Goal: Task Accomplishment & Management: Manage account settings

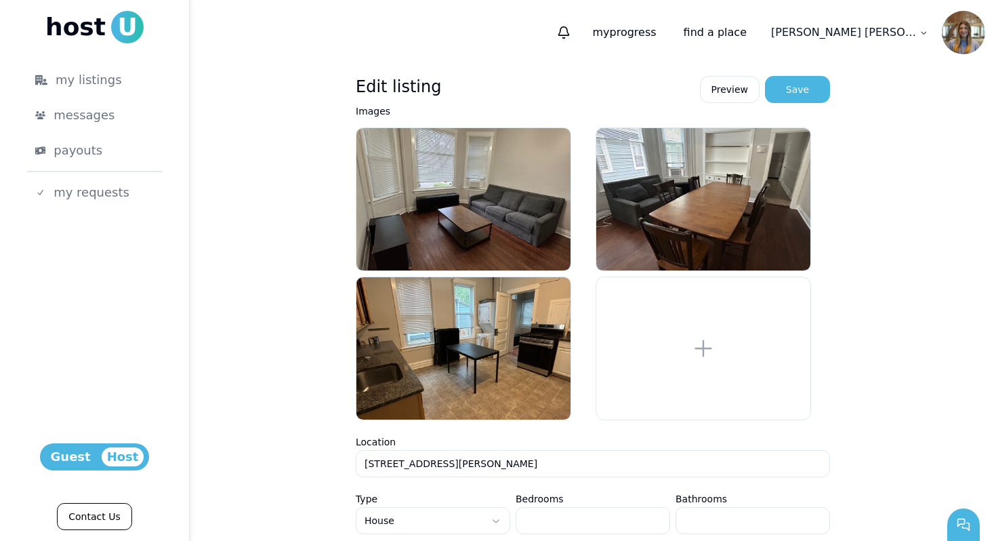
scroll to position [237, 0]
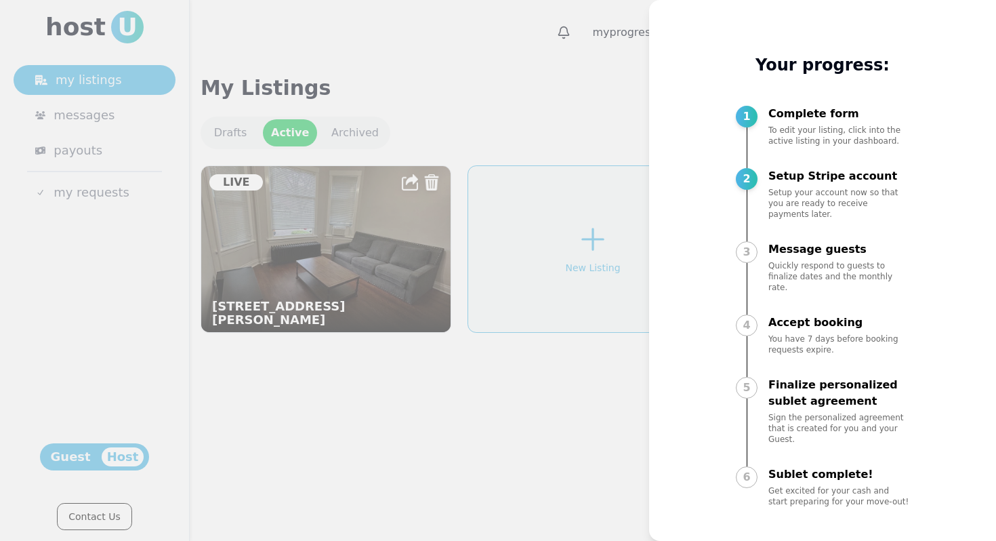
click at [490, 83] on div at bounding box center [498, 270] width 996 height 541
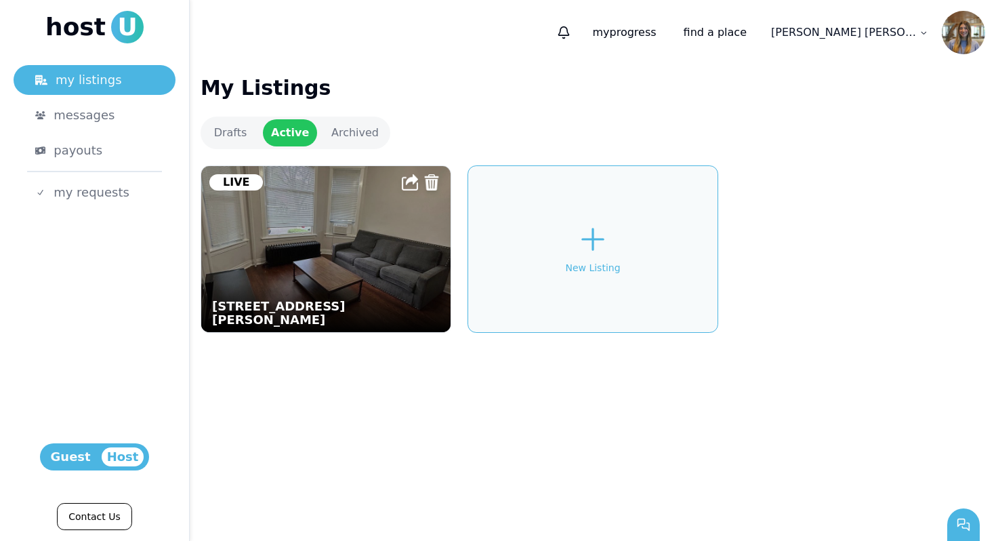
click at [274, 243] on img at bounding box center [326, 249] width 274 height 182
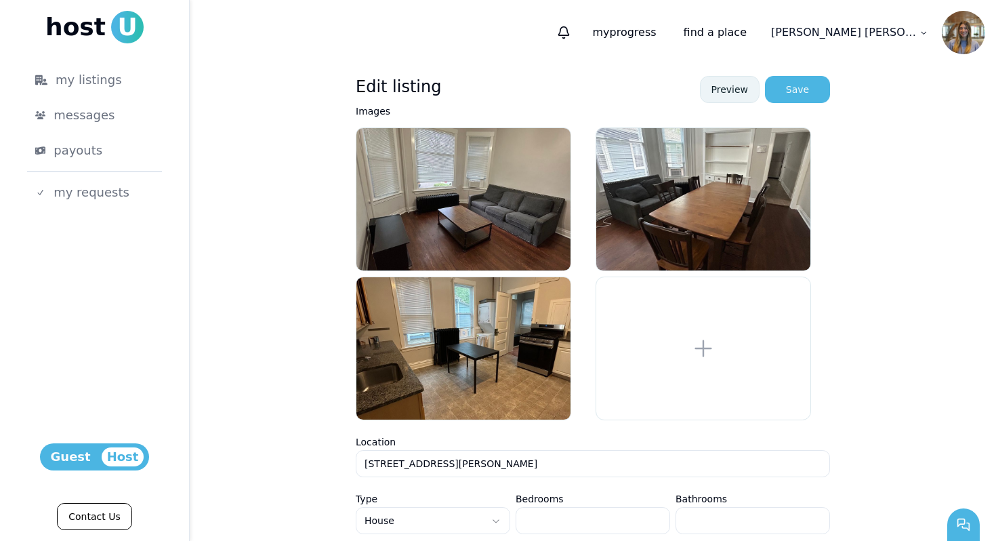
click at [715, 88] on link "Preview" at bounding box center [730, 89] width 60 height 27
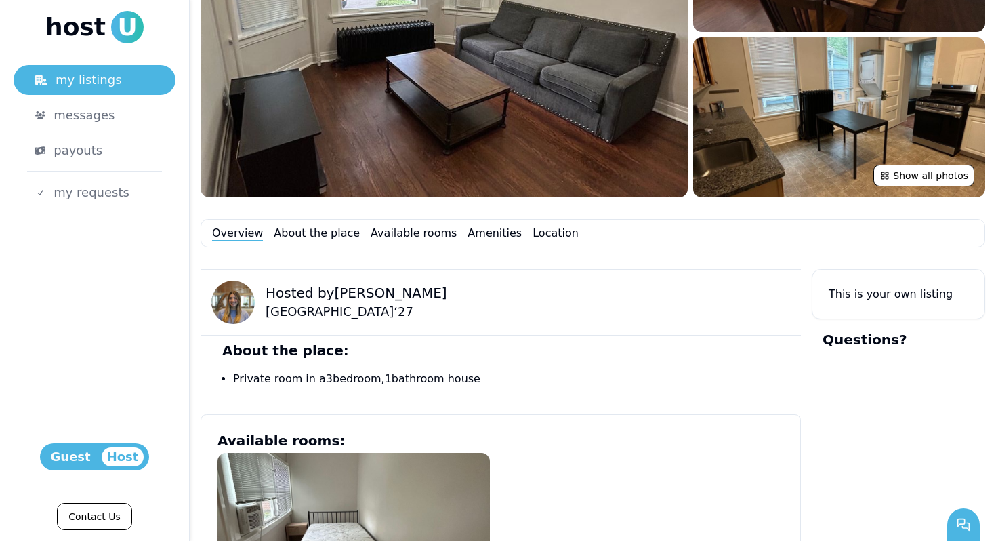
scroll to position [300, 0]
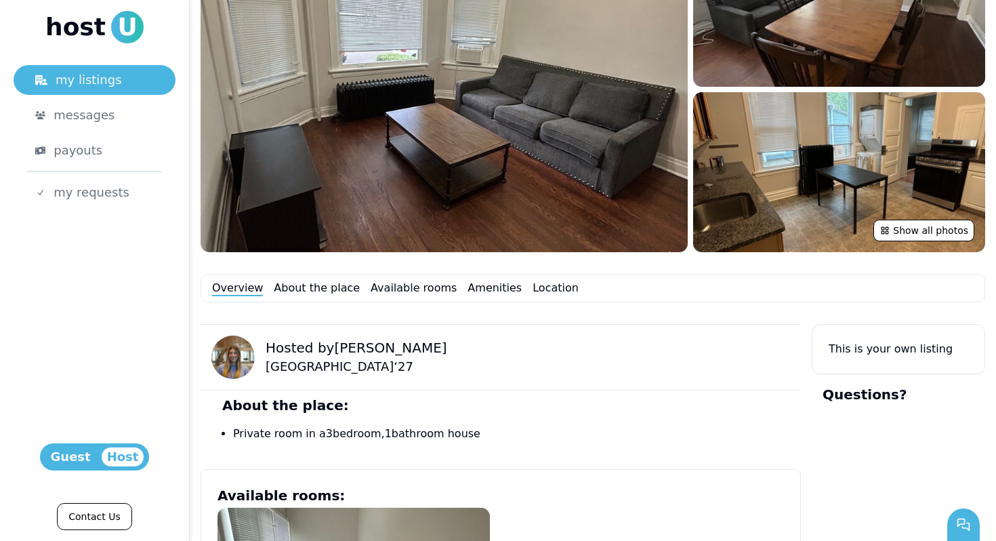
click at [326, 297] on div "Overview About the place Available rooms Amenities Location" at bounding box center [592, 288] width 784 height 28
click at [326, 288] on link "About the place" at bounding box center [317, 288] width 86 height 16
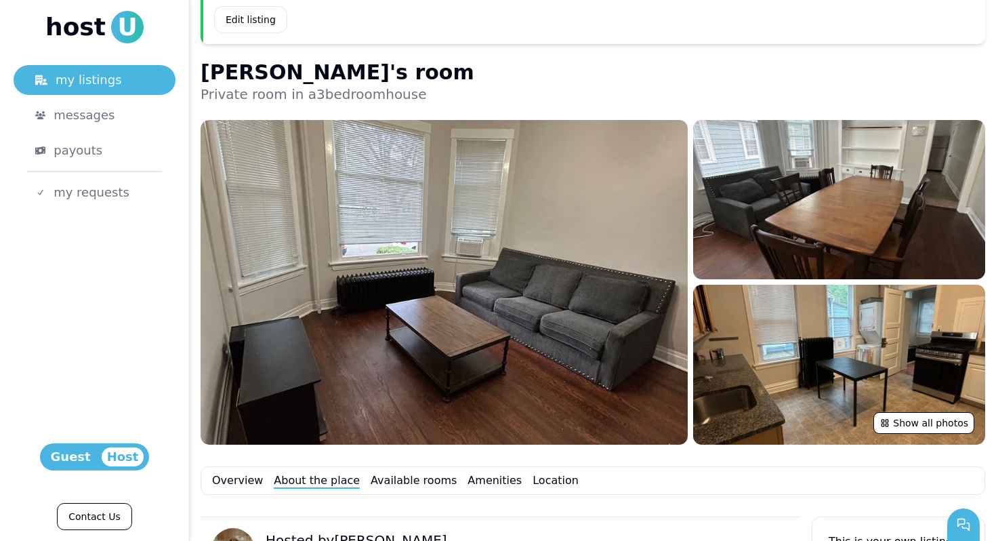
scroll to position [141, 0]
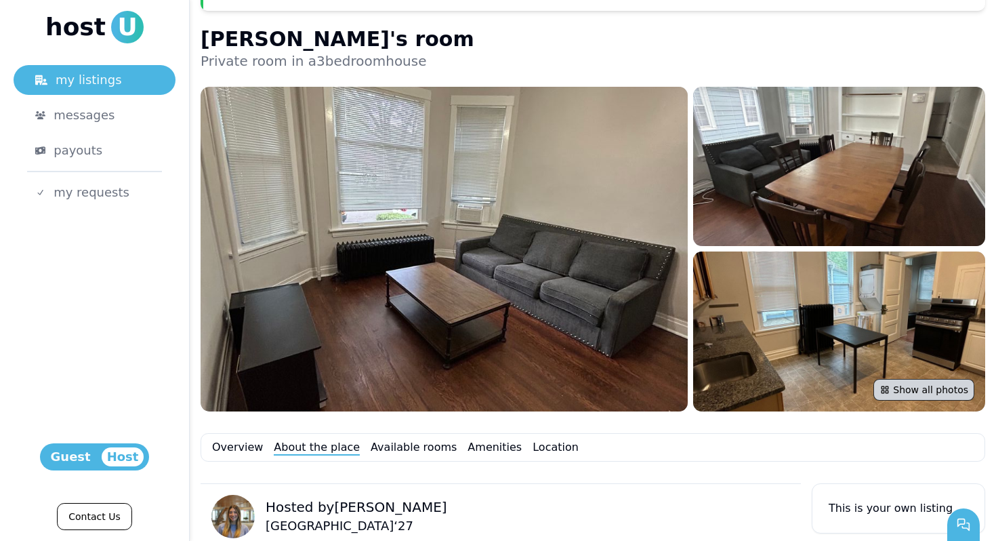
click at [932, 391] on button "Show all photos" at bounding box center [923, 390] width 101 height 22
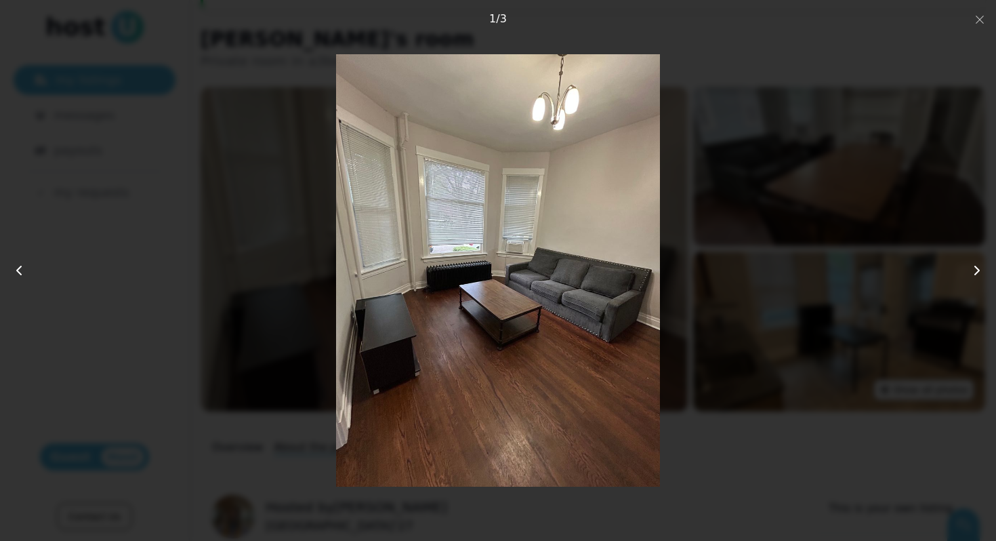
click at [977, 261] on button at bounding box center [966, 271] width 60 height 82
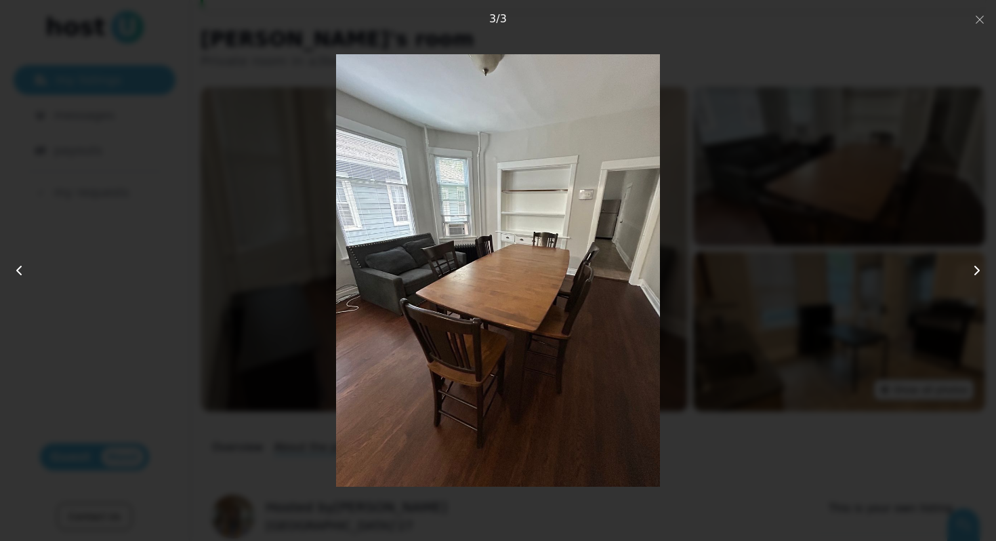
click at [977, 261] on button at bounding box center [966, 271] width 60 height 82
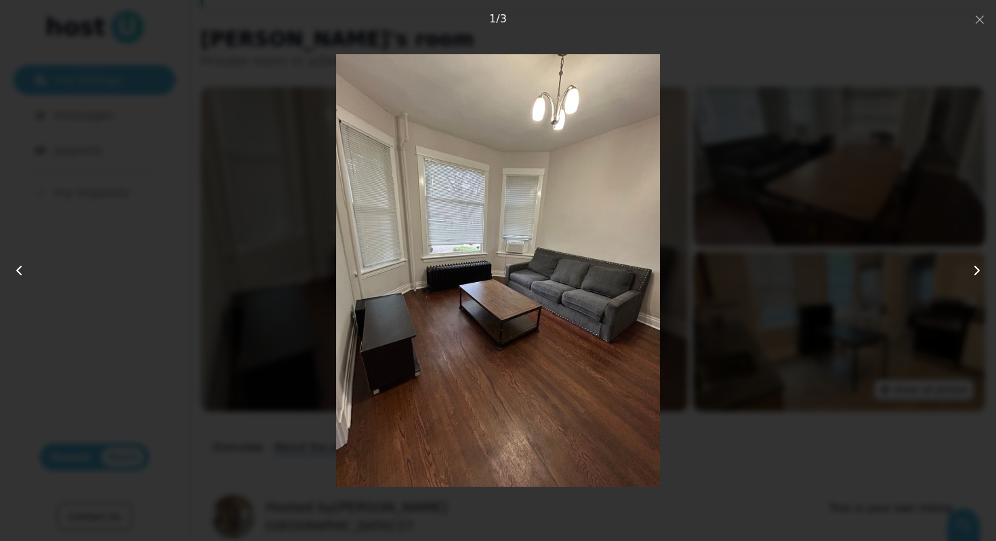
click at [977, 261] on button at bounding box center [966, 271] width 60 height 82
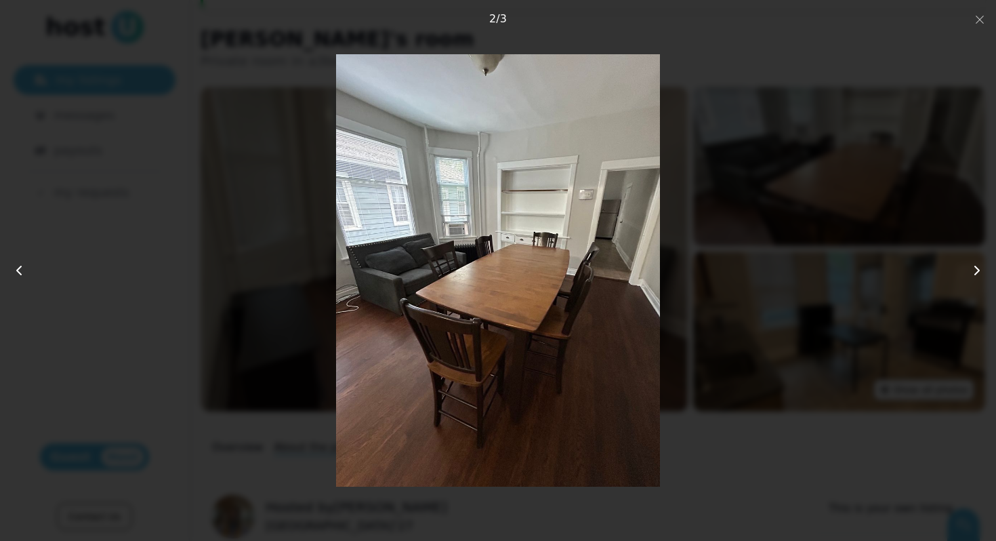
click at [977, 261] on button at bounding box center [966, 271] width 60 height 82
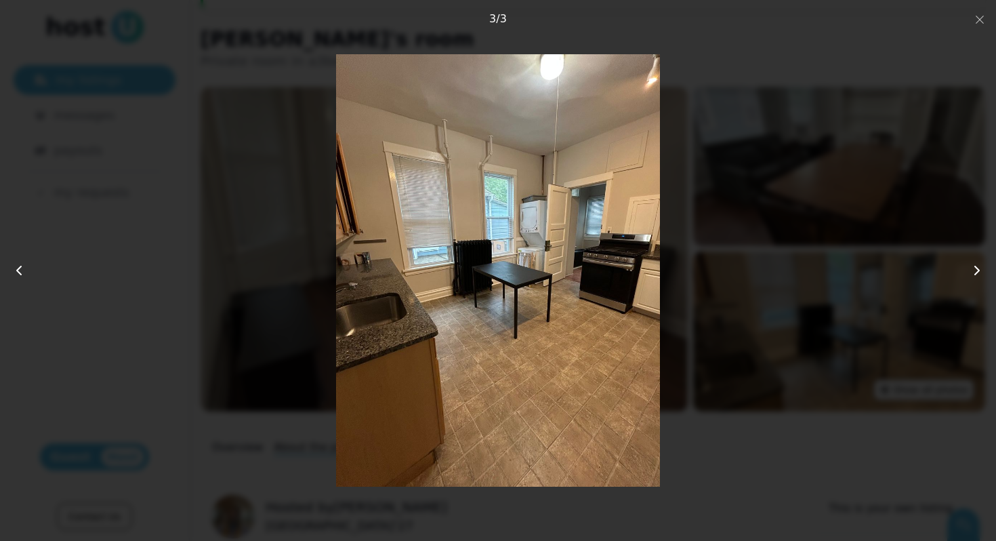
click at [977, 261] on button at bounding box center [966, 271] width 60 height 82
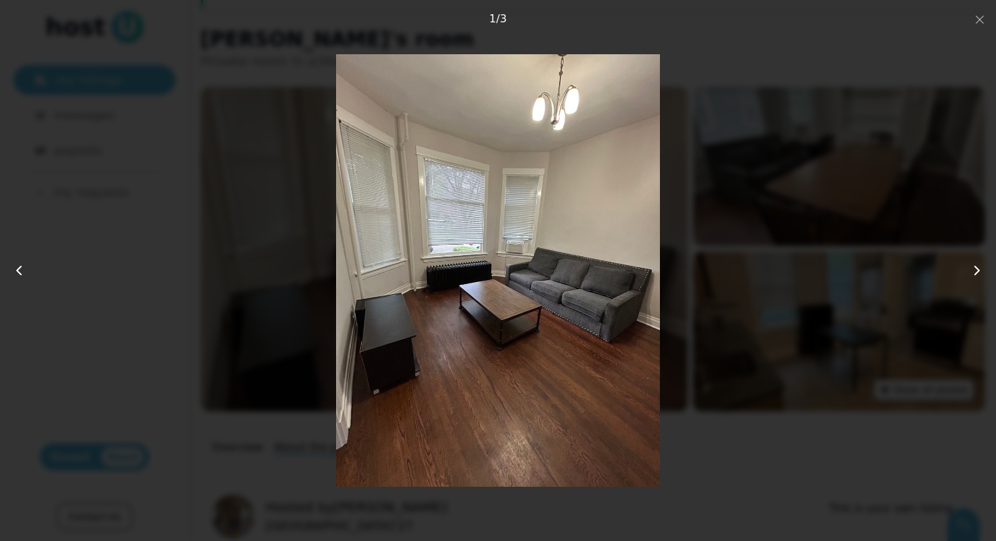
click at [977, 262] on button at bounding box center [966, 271] width 60 height 82
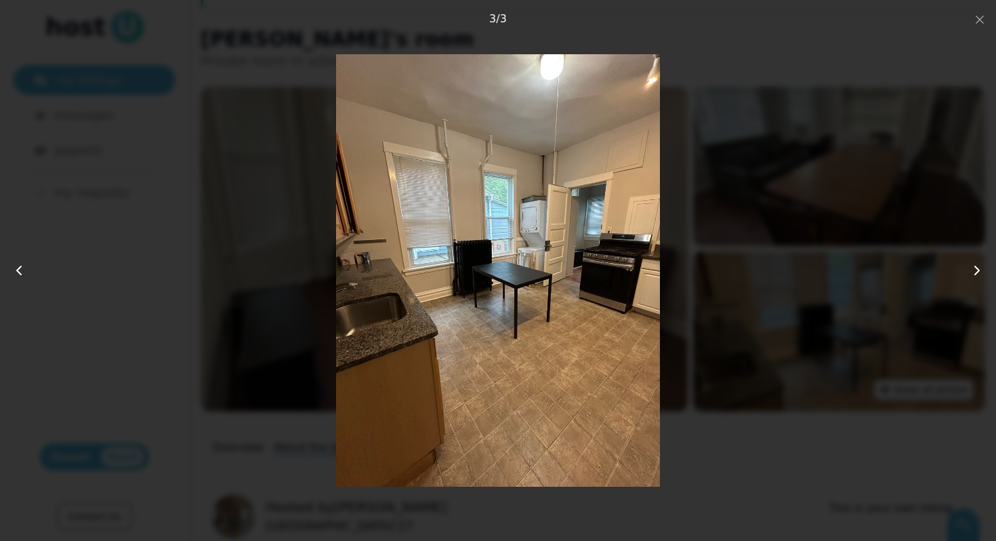
click at [800, 425] on div at bounding box center [498, 270] width 797 height 432
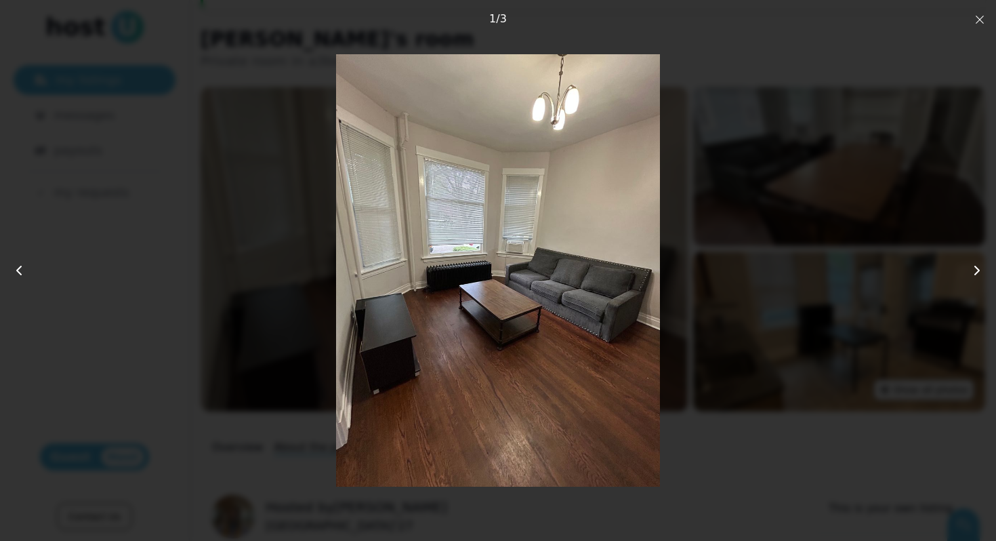
click at [981, 24] on icon "button" at bounding box center [979, 19] width 11 height 11
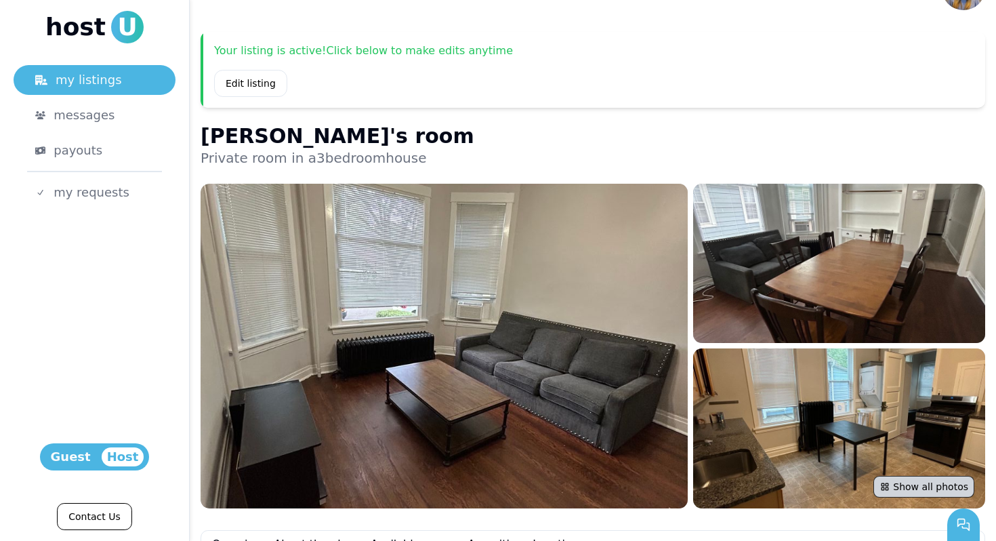
scroll to position [0, 0]
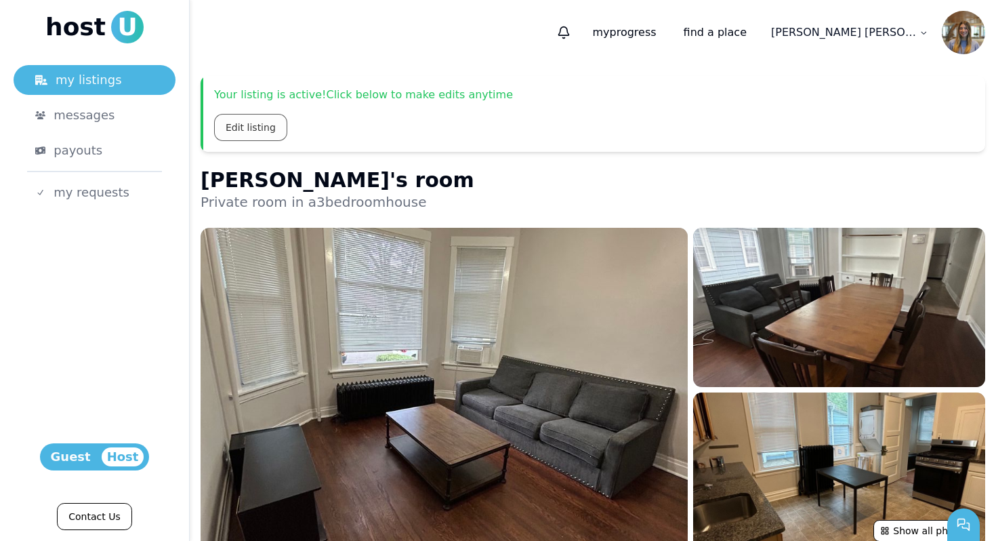
click at [256, 135] on link "Edit listing" at bounding box center [250, 127] width 73 height 27
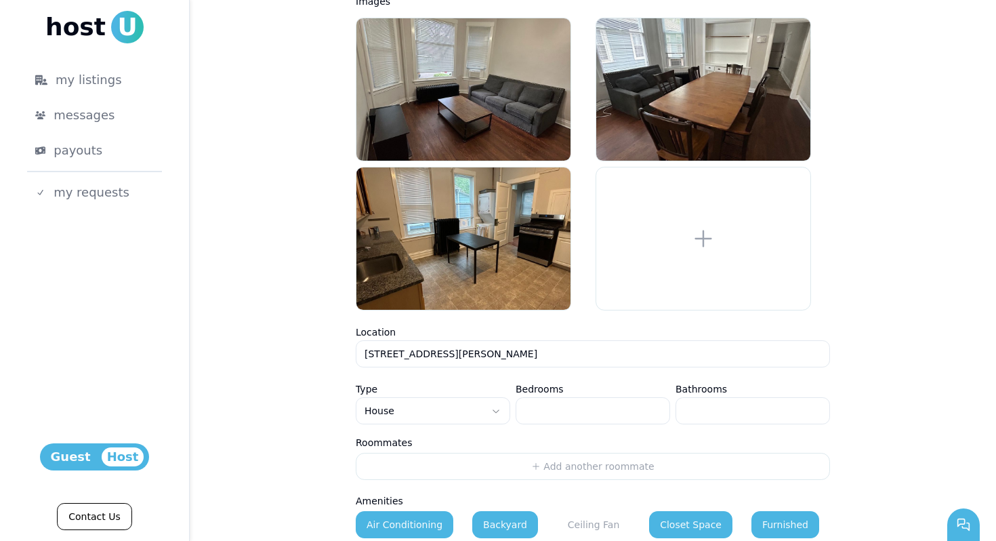
scroll to position [247, 0]
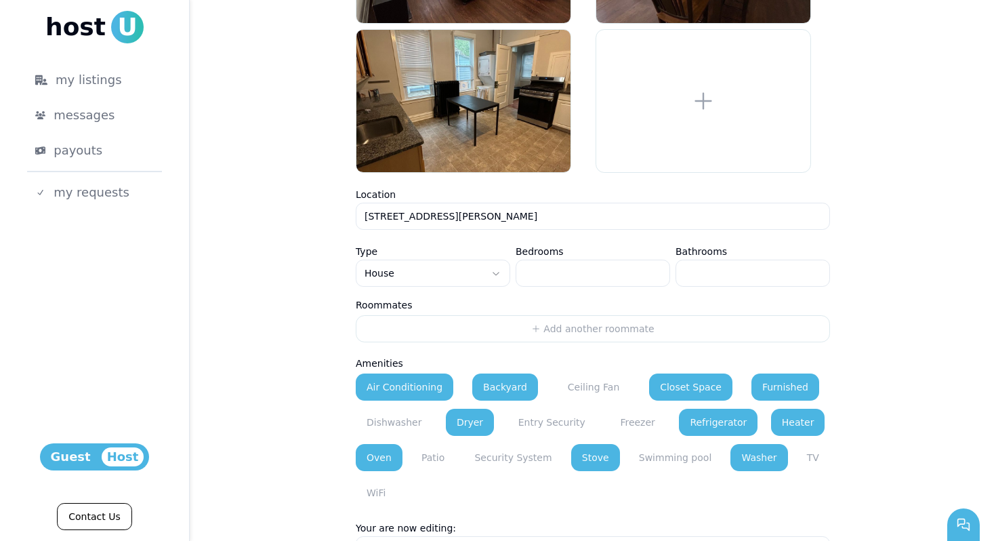
click at [431, 265] on html "**********" at bounding box center [498, 270] width 996 height 541
click at [289, 312] on html "**********" at bounding box center [498, 270] width 996 height 541
click at [289, 312] on div "**********" at bounding box center [593, 464] width 806 height 1292
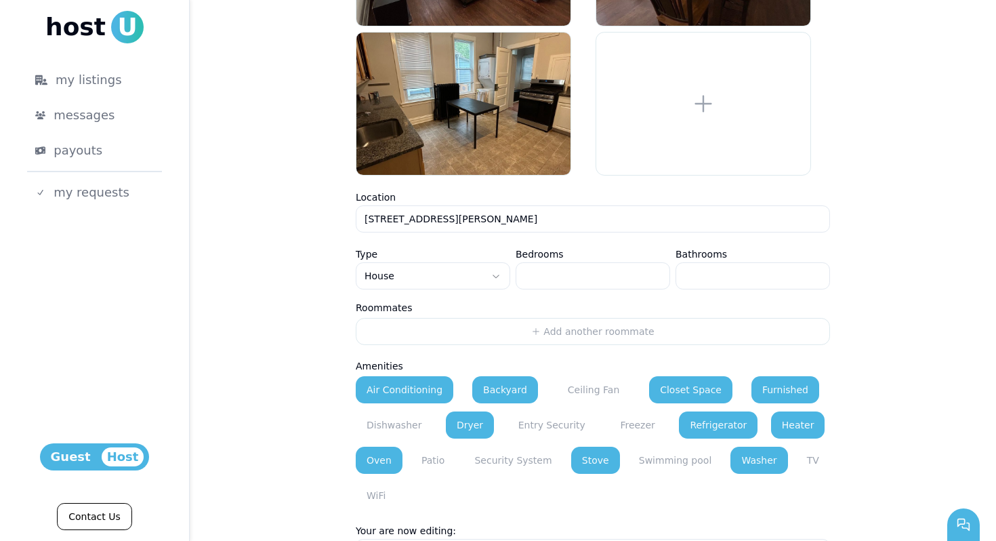
scroll to position [271, 0]
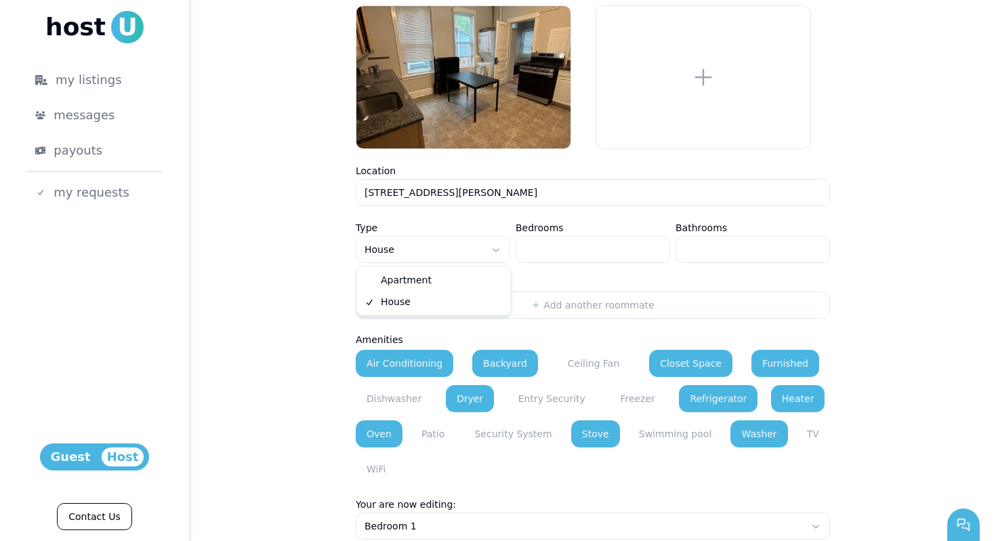
click at [407, 249] on html "**********" at bounding box center [498, 270] width 996 height 541
select select "*********"
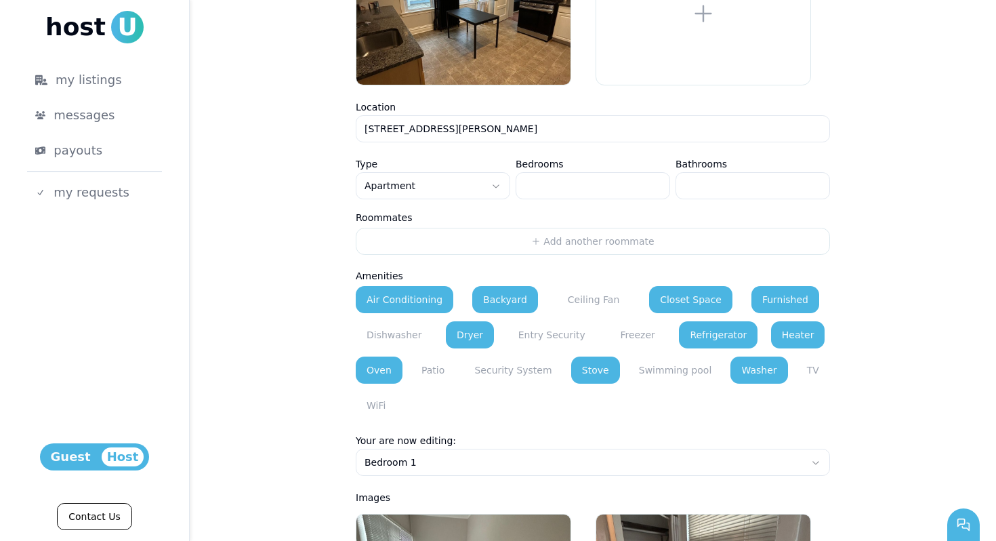
click at [310, 316] on div "**********" at bounding box center [593, 376] width 806 height 1292
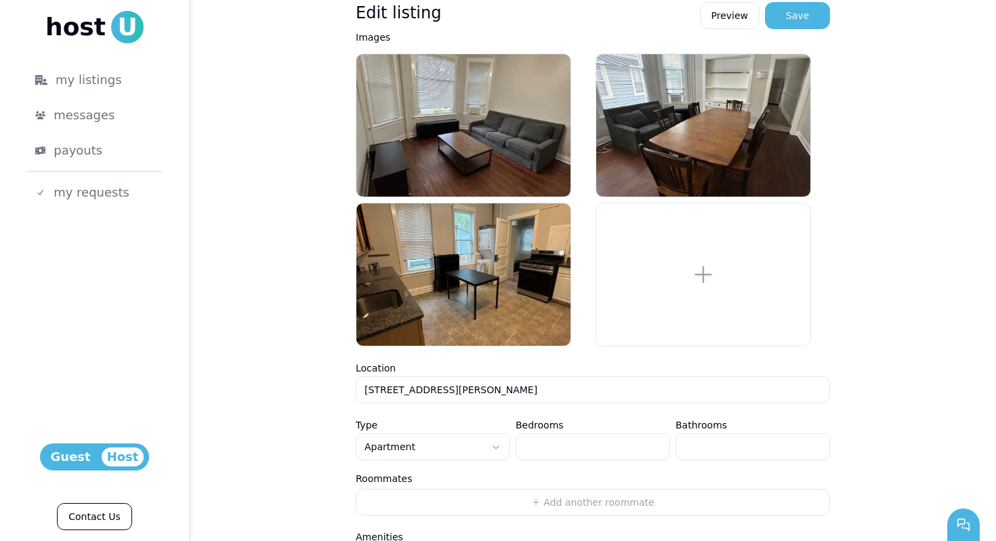
scroll to position [0, 0]
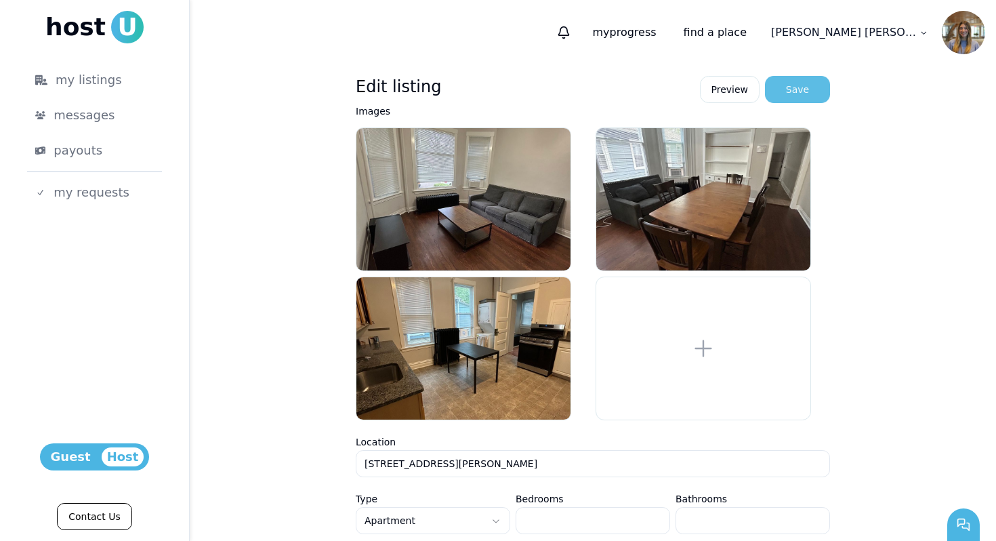
click at [795, 83] on div "Save" at bounding box center [797, 90] width 23 height 14
click at [731, 82] on link "Preview" at bounding box center [730, 89] width 60 height 27
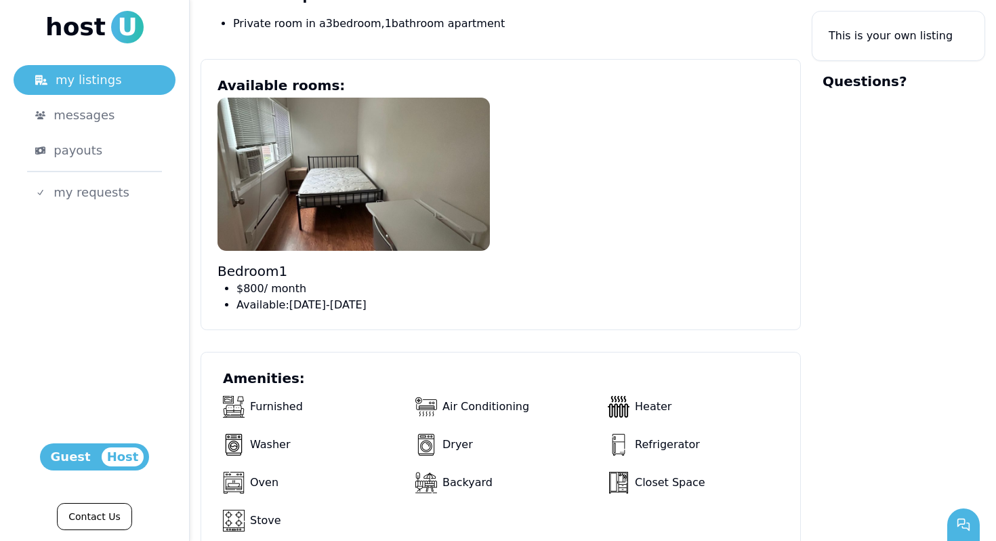
scroll to position [708, 0]
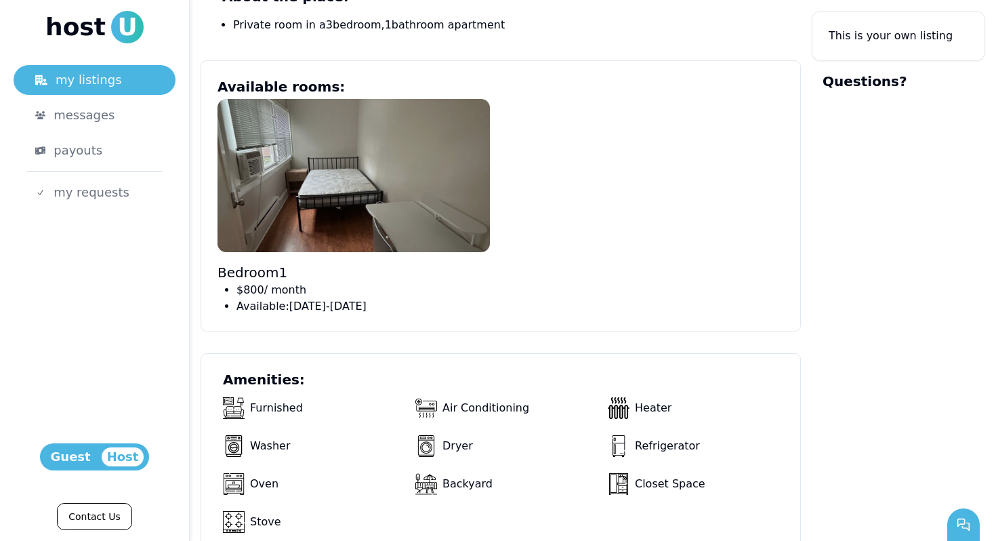
click at [326, 217] on img at bounding box center [353, 175] width 272 height 153
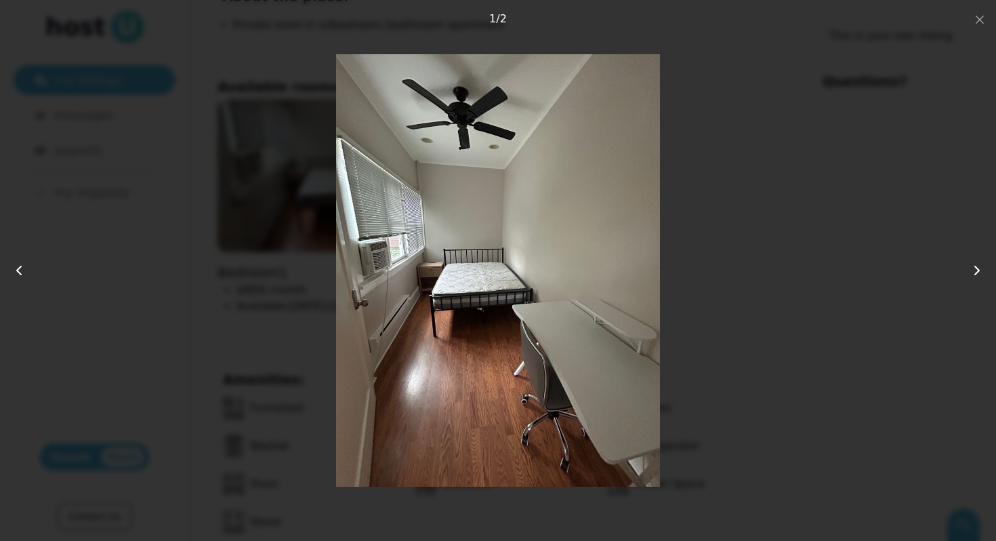
click at [979, 266] on icon at bounding box center [977, 270] width 16 height 16
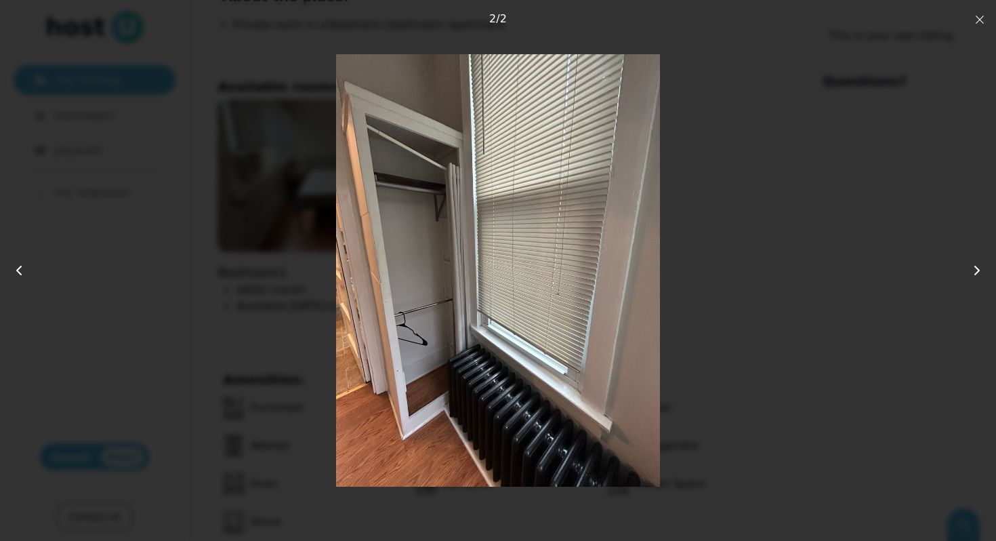
click at [978, 16] on icon "button" at bounding box center [979, 19] width 11 height 11
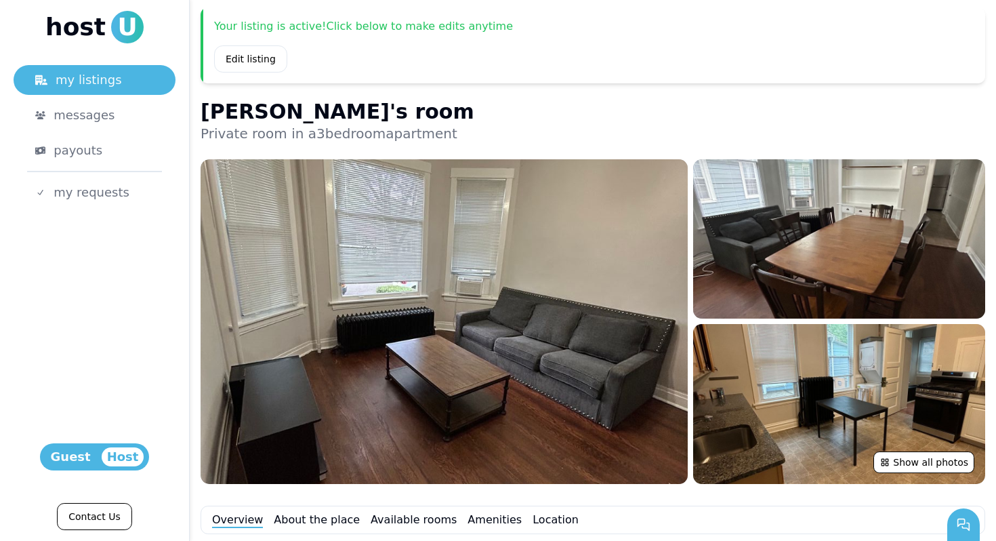
scroll to position [0, 0]
